Goal: Task Accomplishment & Management: Use online tool/utility

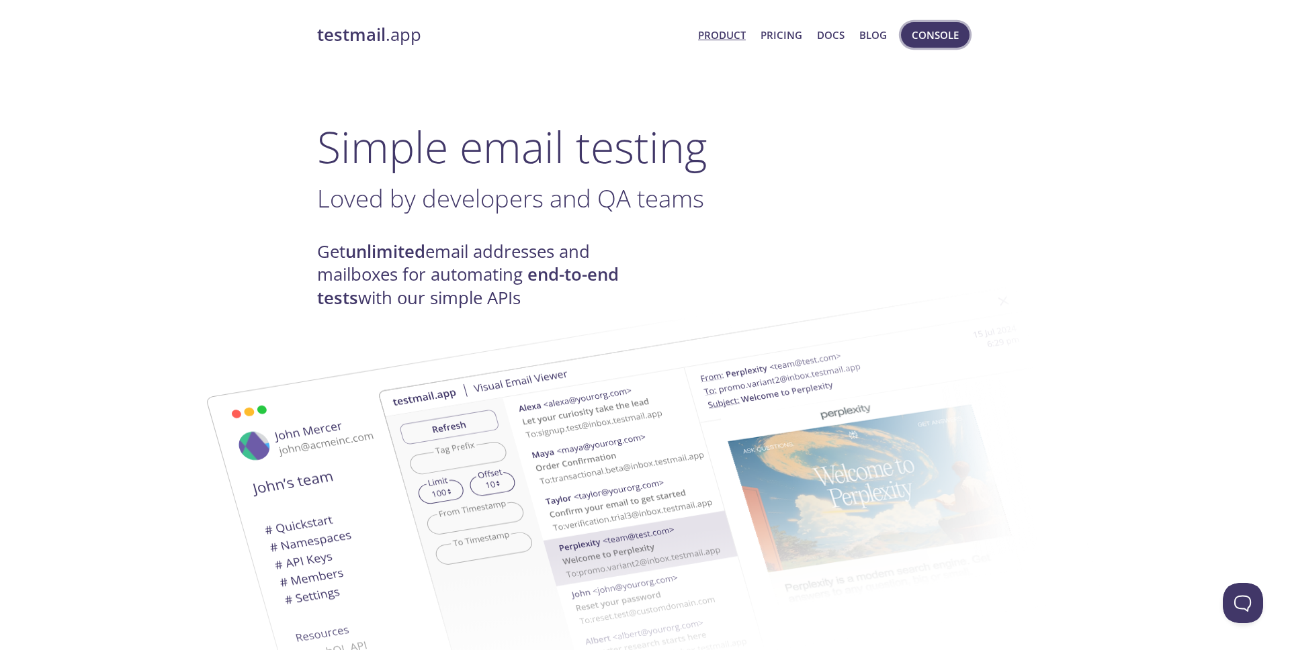
click at [937, 40] on span "Console" at bounding box center [935, 34] width 47 height 17
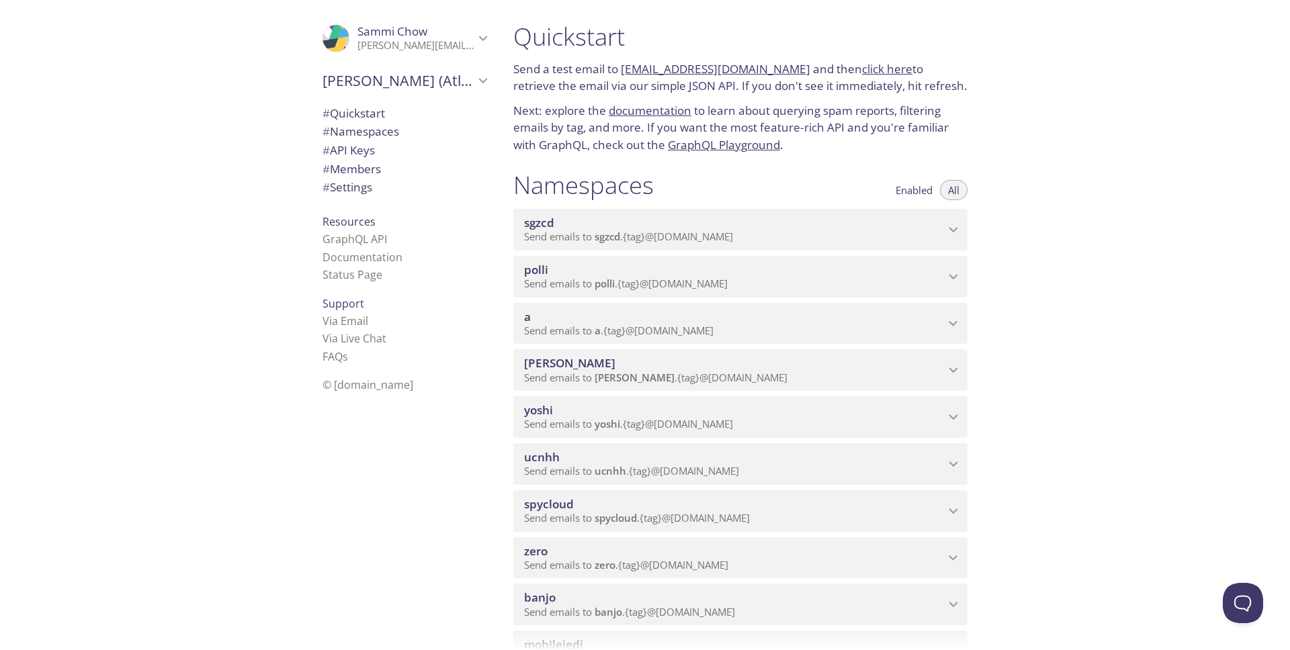
click at [622, 279] on span "Send emails to polli . {tag} @inbox.testmail.app" at bounding box center [626, 283] width 204 height 13
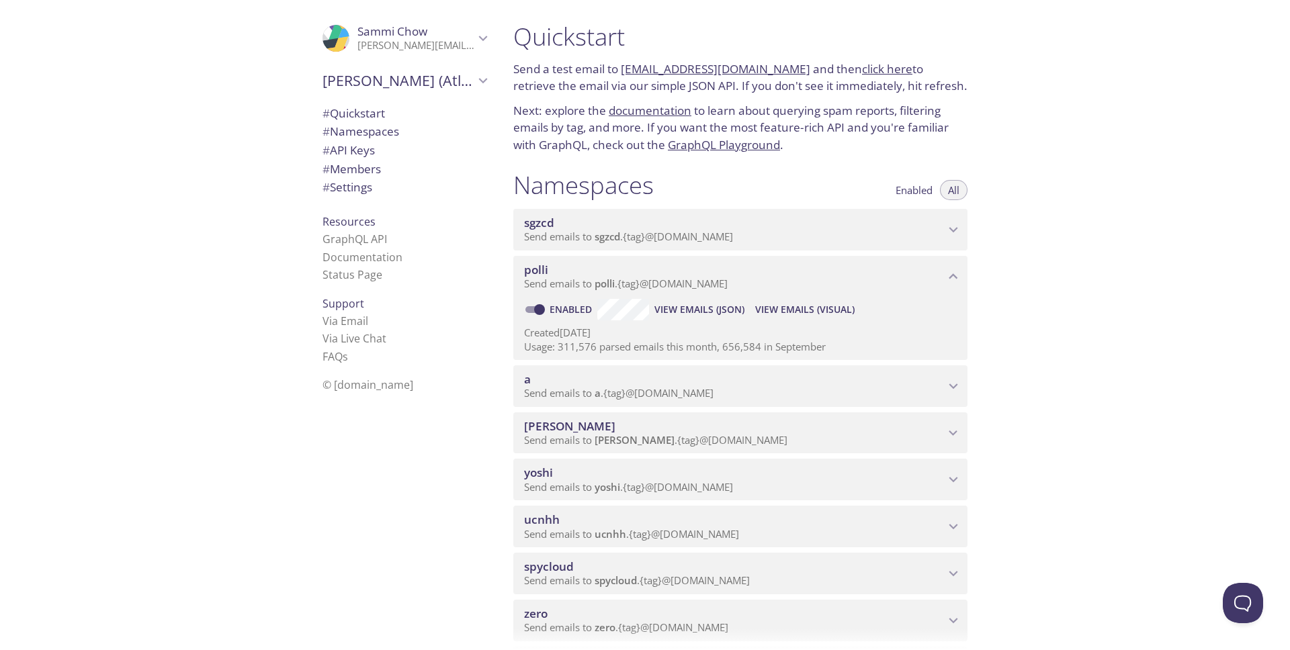
click at [808, 309] on span "View Emails (Visual)" at bounding box center [804, 310] width 99 height 16
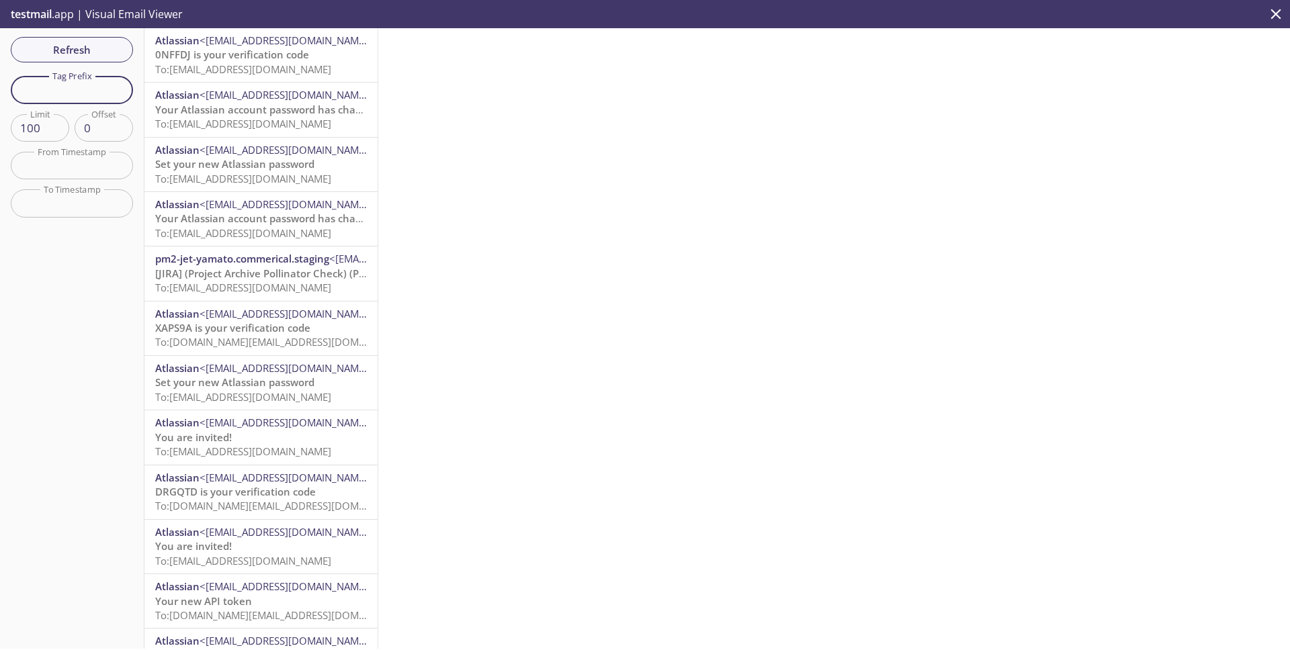
click at [101, 86] on input "text" at bounding box center [72, 90] width 122 height 28
paste input "polli.passwordauthpolicy.prod@id-kirby-org.usersinbuckets.com"
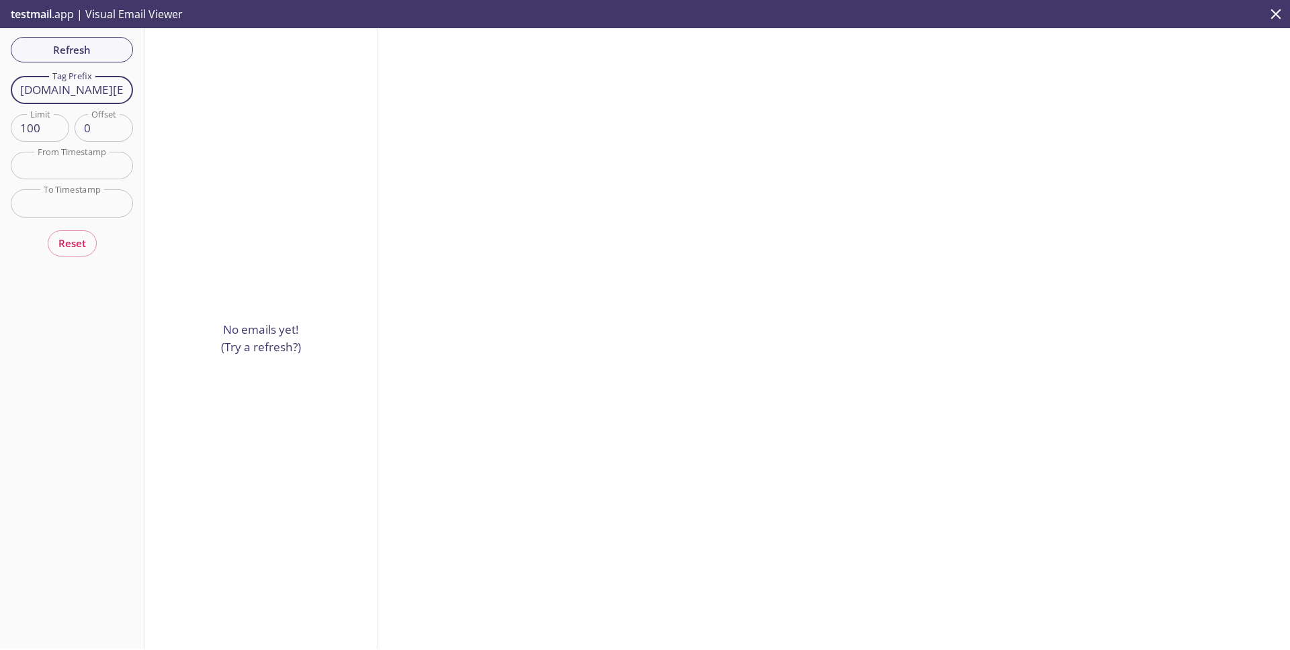
drag, startPoint x: 46, startPoint y: 91, endPoint x: -26, endPoint y: 91, distance: 71.9
click at [0, 91] on html ".cls-1 { fill: #6d5ca8; } .cls-2 { fill: #3fc191; } .cls-3 { fill: #3b4752; } .…" at bounding box center [645, 325] width 1290 height 650
click at [116, 89] on input "passwordauthpolicy.prod@id-kirby-org.usersinbuckets.com" at bounding box center [72, 90] width 122 height 28
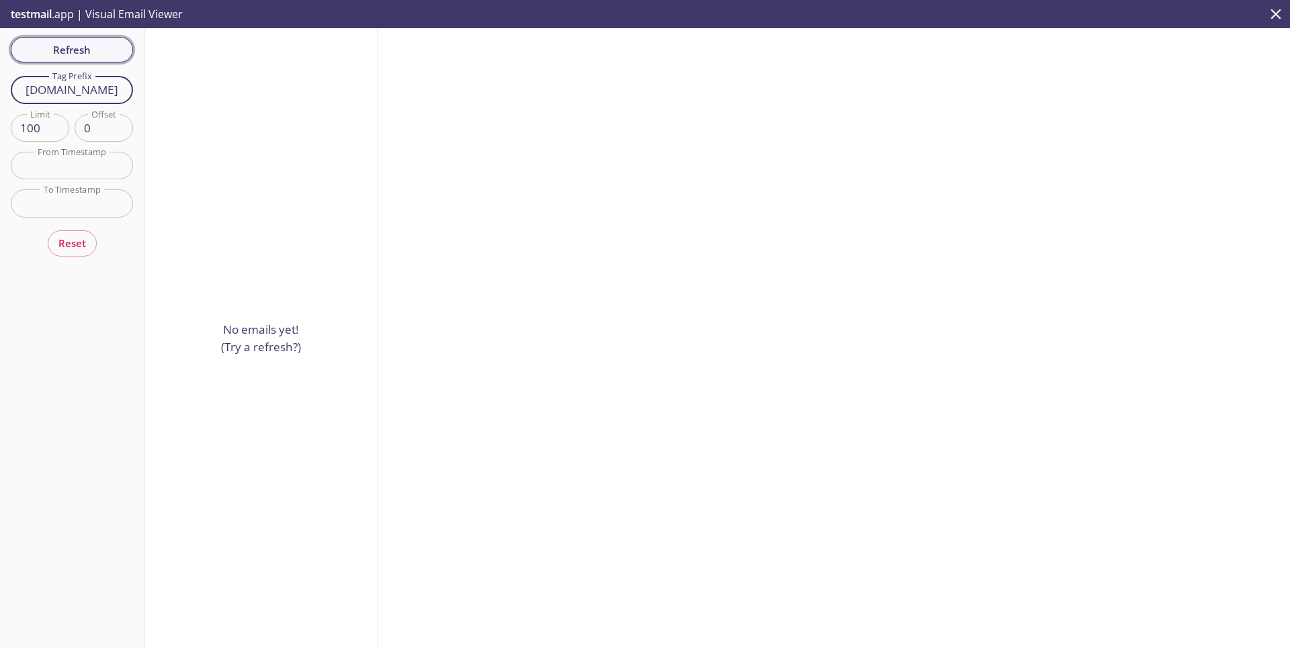
type input "passwordauthpolicy.prod"
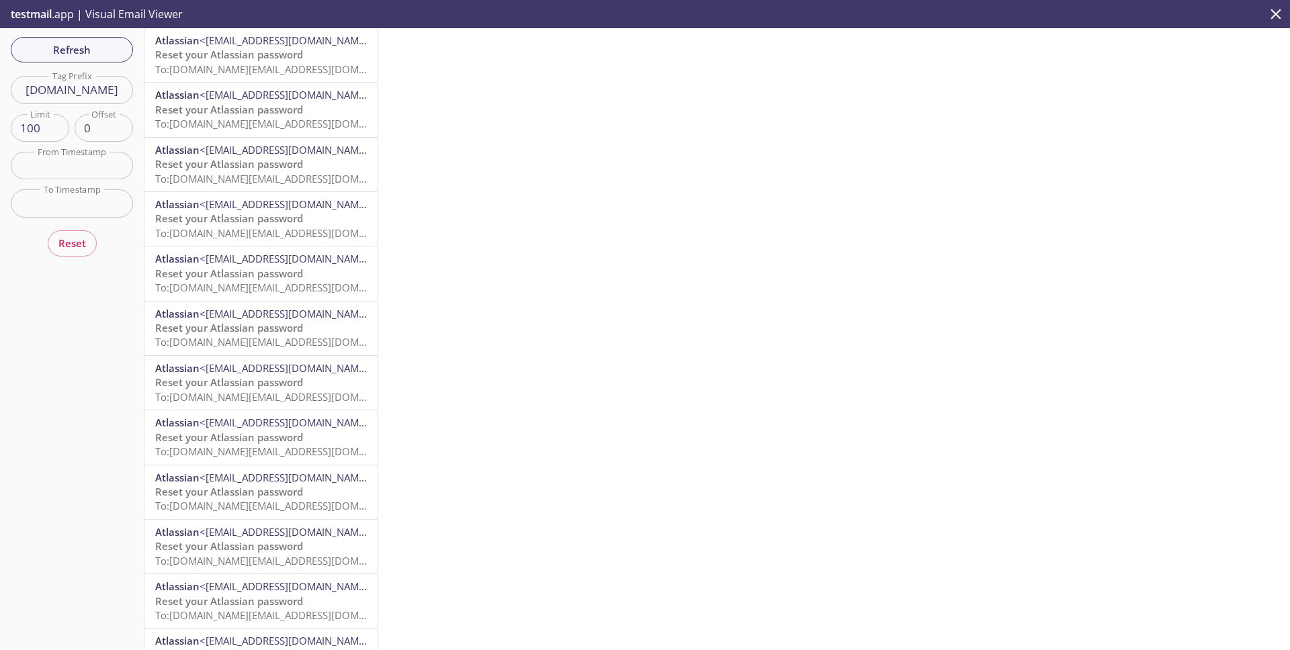
click at [255, 70] on span "To: polli.passwordauthpolicy.prod@inbox.testmail.app" at bounding box center [282, 68] width 255 height 13
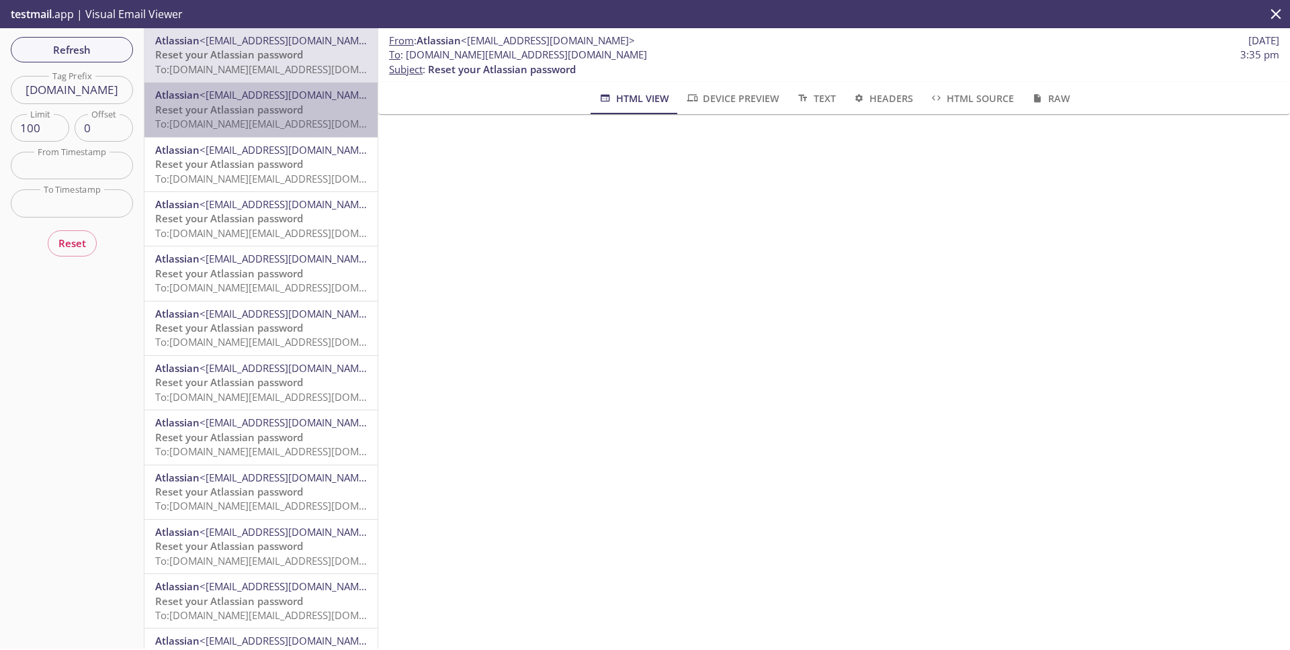
click at [288, 104] on span "Reset your Atlassian password" at bounding box center [229, 109] width 148 height 13
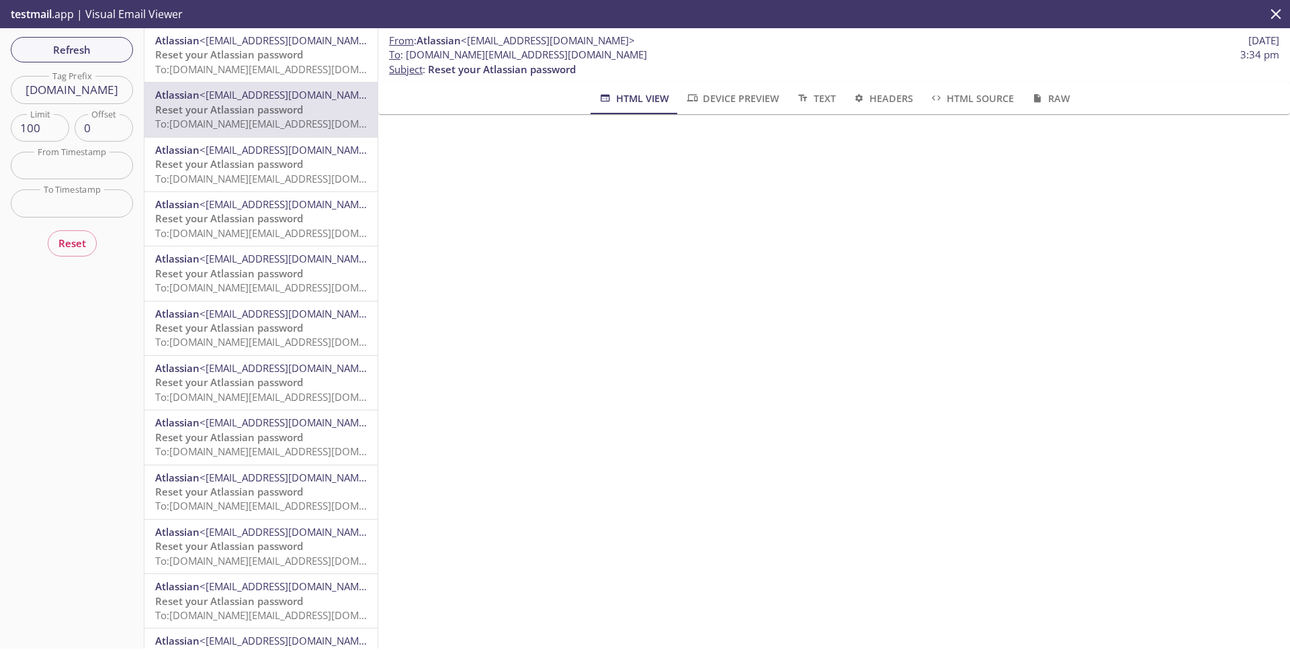
click at [302, 155] on span "<noreply+b7a3ee7@id.atlassian.com>" at bounding box center [287, 149] width 174 height 13
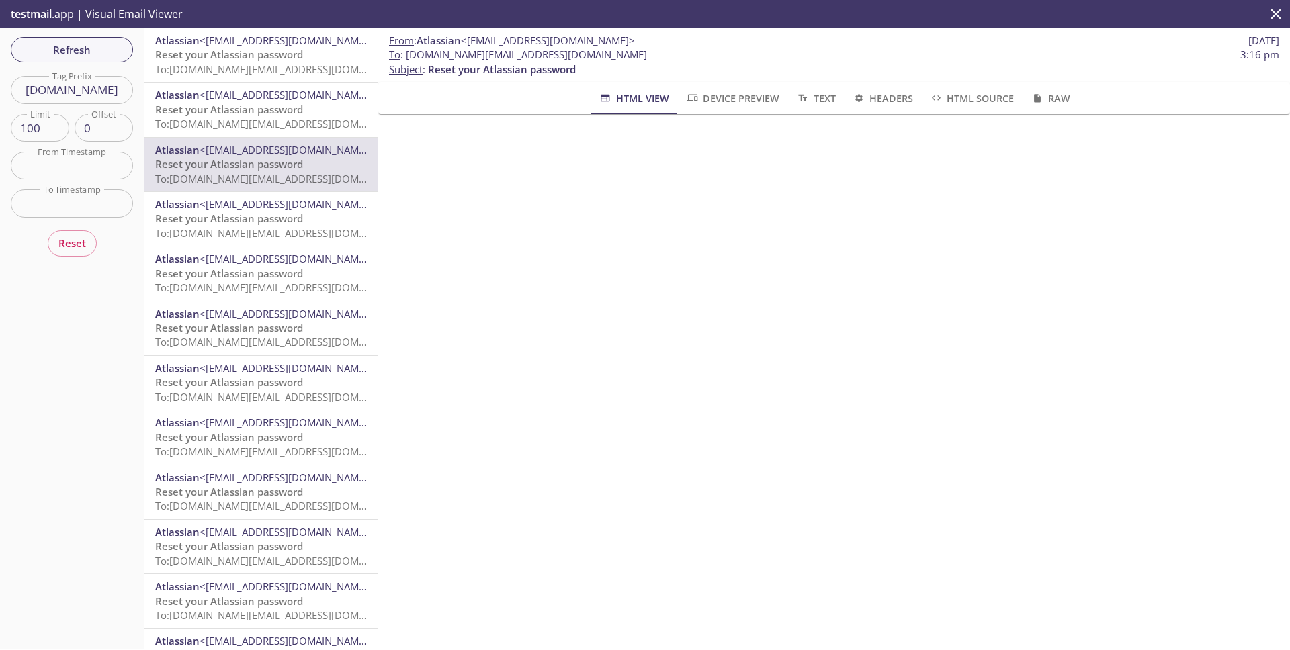
click at [341, 100] on span "<noreply+b7a3ee7@id.atlassian.com>" at bounding box center [287, 94] width 174 height 13
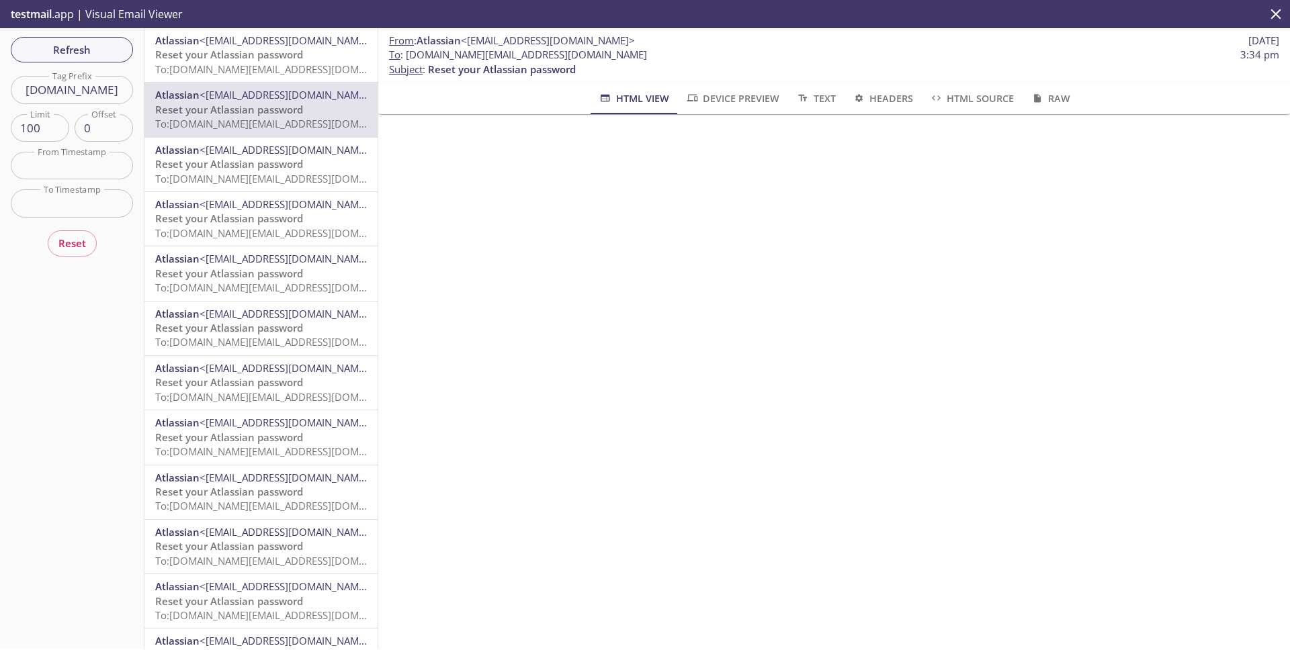
click at [329, 159] on p "Reset your Atlassian password To: polli.passwordauthpolicy.prod@inbox.testmail.…" at bounding box center [261, 171] width 212 height 29
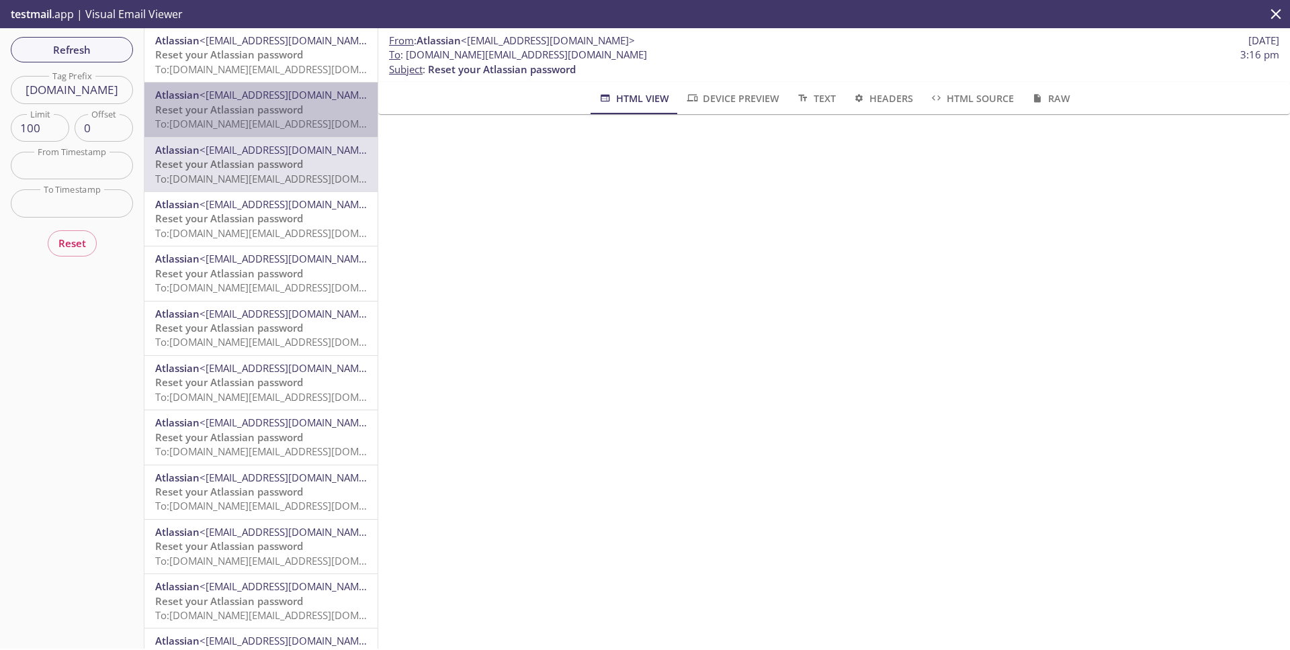
click at [317, 112] on p "Reset your Atlassian password To: polli.passwordauthpolicy.prod@inbox.testmail.…" at bounding box center [261, 117] width 212 height 29
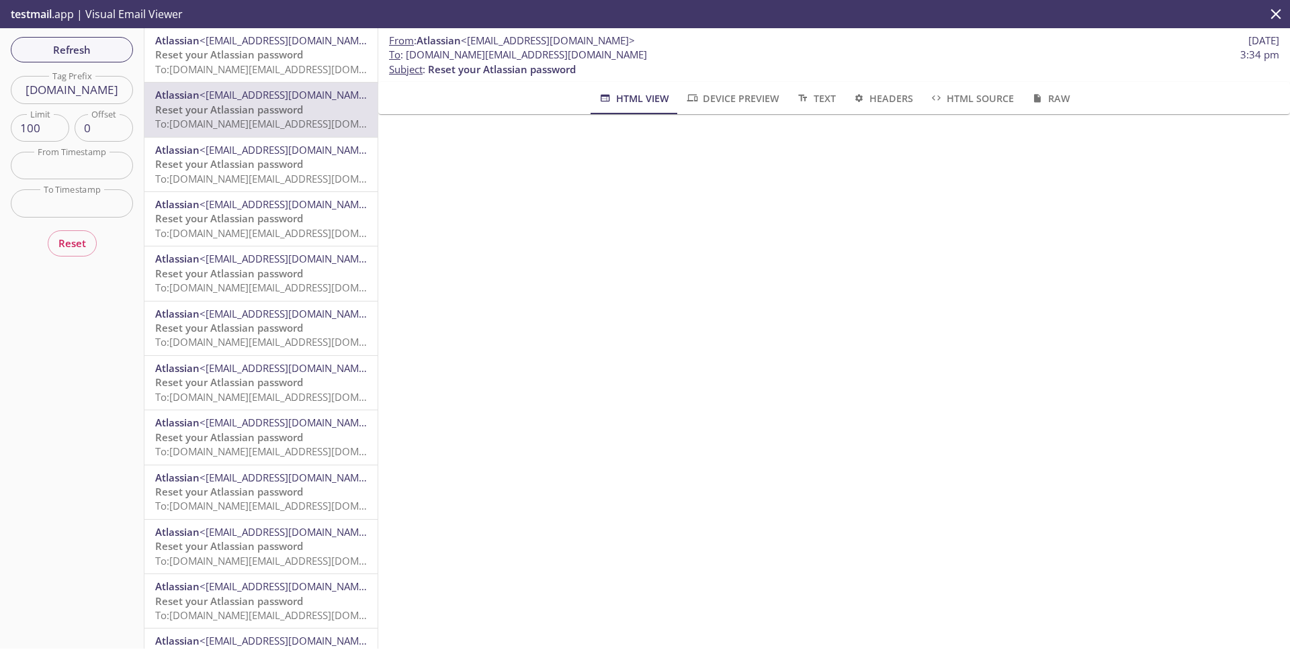
drag, startPoint x: 404, startPoint y: 57, endPoint x: 740, endPoint y: 60, distance: 336.0
click at [740, 60] on span "To : polli.passwordauthpolicy.prod@inbox.testmail.app 3:34 pm" at bounding box center [834, 55] width 890 height 14
copy span "polli.passwordauthpolicy.prod@inbox.testmail.app"
